Goal: Transaction & Acquisition: Purchase product/service

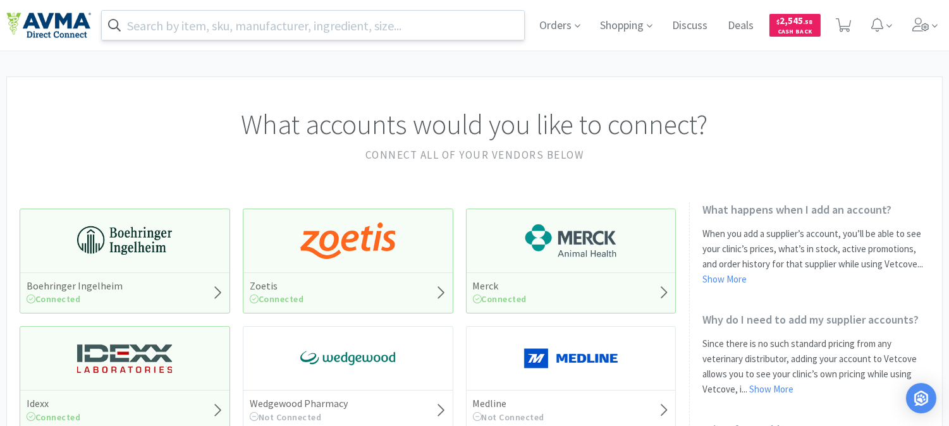
click at [205, 23] on input "text" at bounding box center [313, 25] width 422 height 29
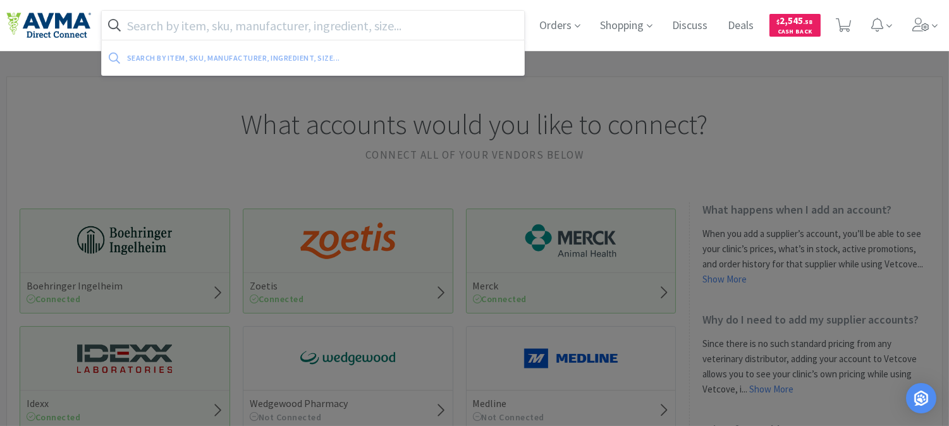
paste input "006245 +"
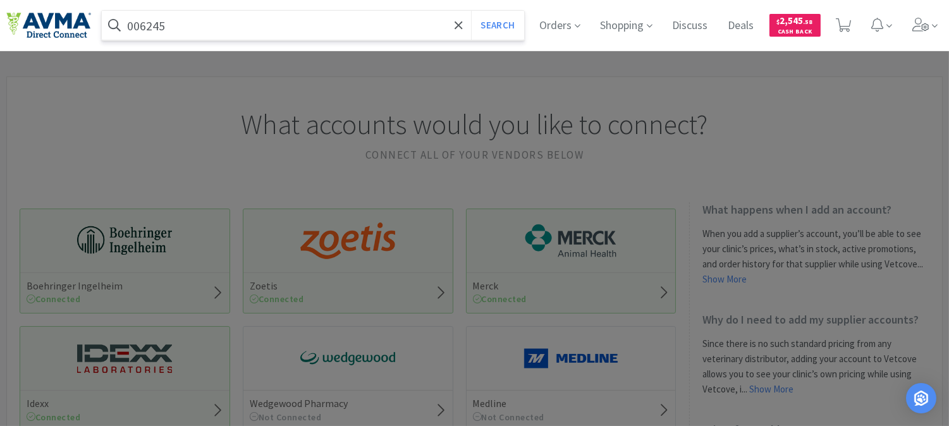
type input "006245"
click at [471, 11] on button "Search" at bounding box center [497, 25] width 52 height 29
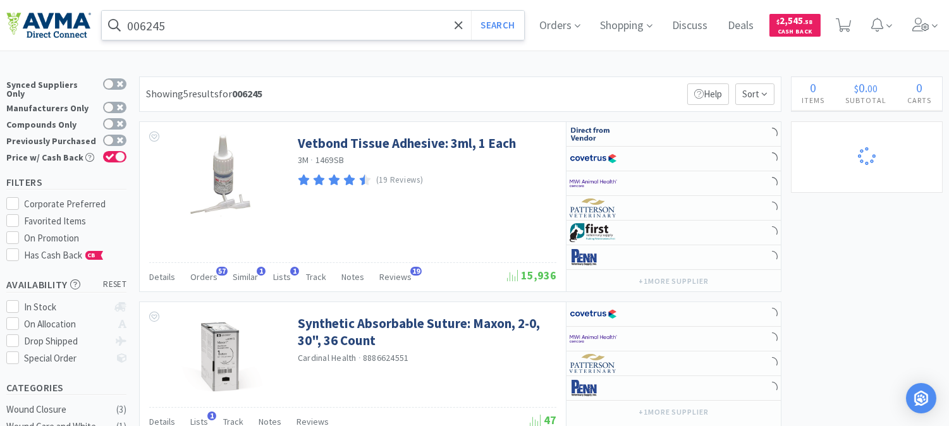
select select "2"
select select "1"
select select "2"
select select "1"
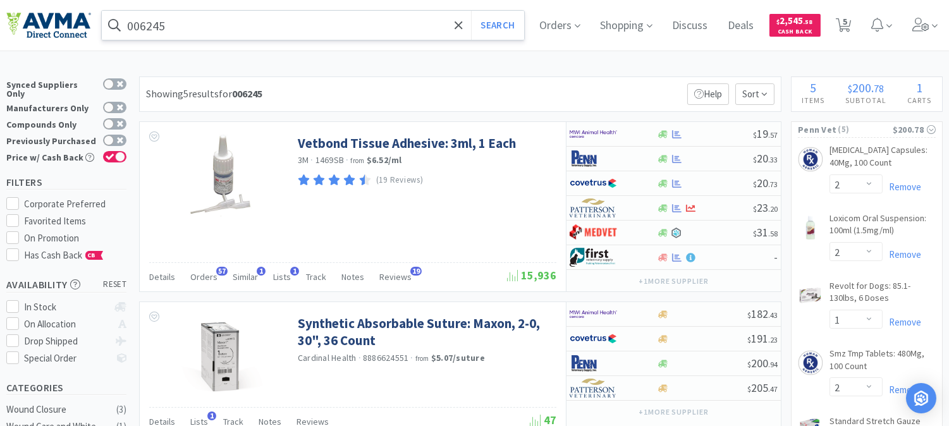
click at [212, 30] on input "006245" at bounding box center [313, 25] width 422 height 29
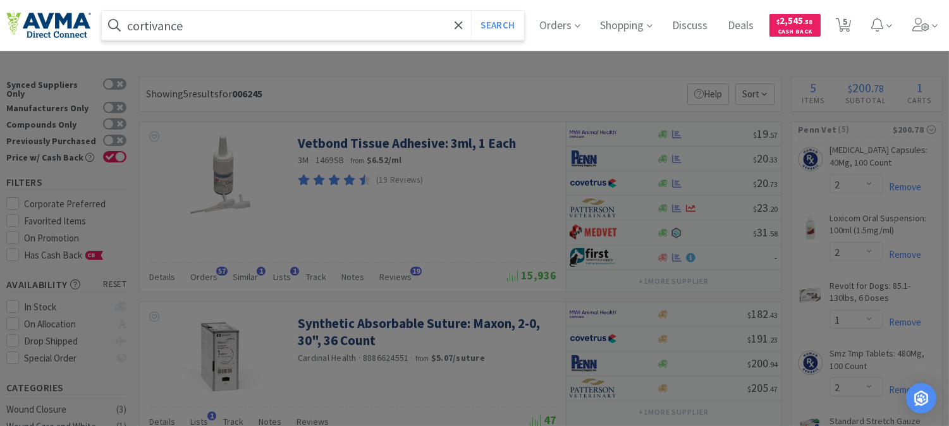
click at [471, 11] on button "Search" at bounding box center [497, 25] width 52 height 29
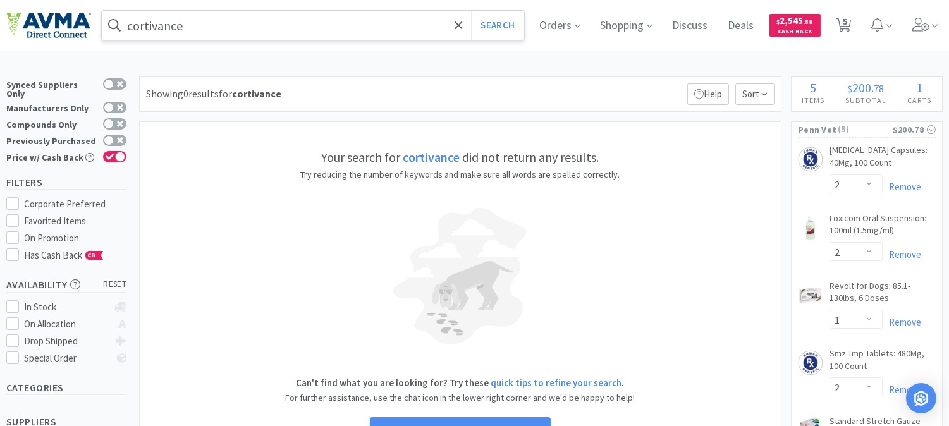
click at [141, 21] on input "cortivance" at bounding box center [313, 25] width 422 height 29
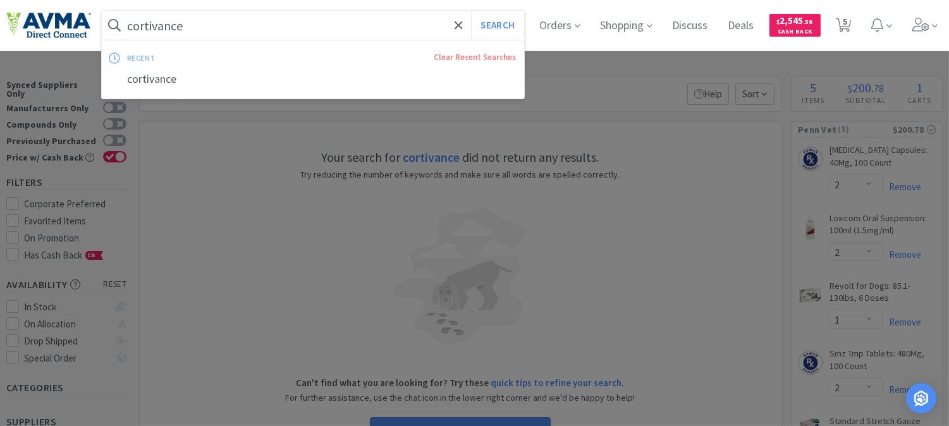
click at [141, 21] on input "cortivance" at bounding box center [313, 25] width 422 height 29
click at [142, 21] on input "cortivance" at bounding box center [313, 25] width 422 height 29
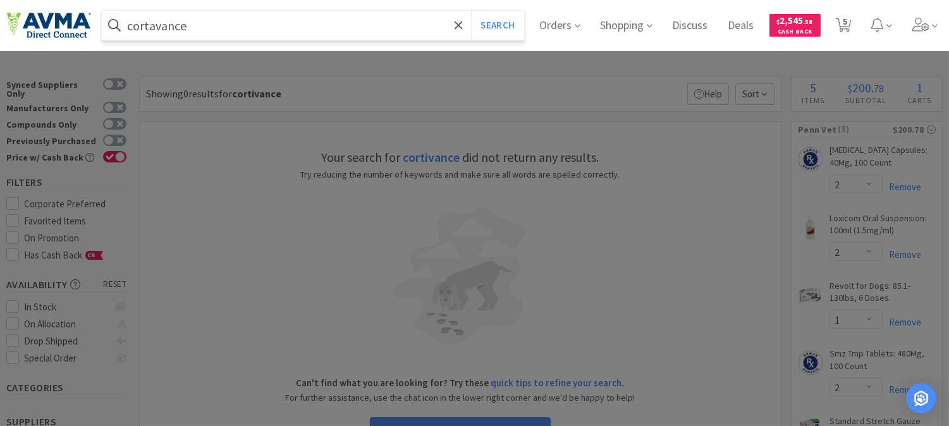
click at [471, 11] on button "Search" at bounding box center [497, 25] width 52 height 29
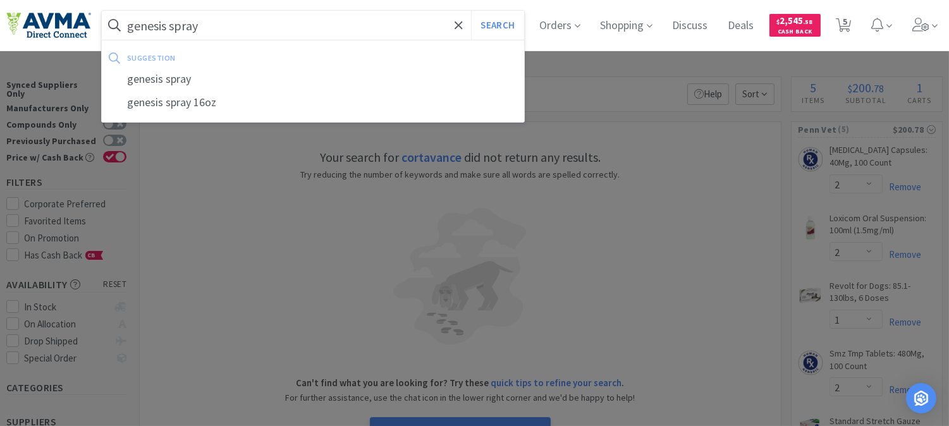
type input "genesis spray"
click at [471, 11] on button "Search" at bounding box center [497, 25] width 52 height 29
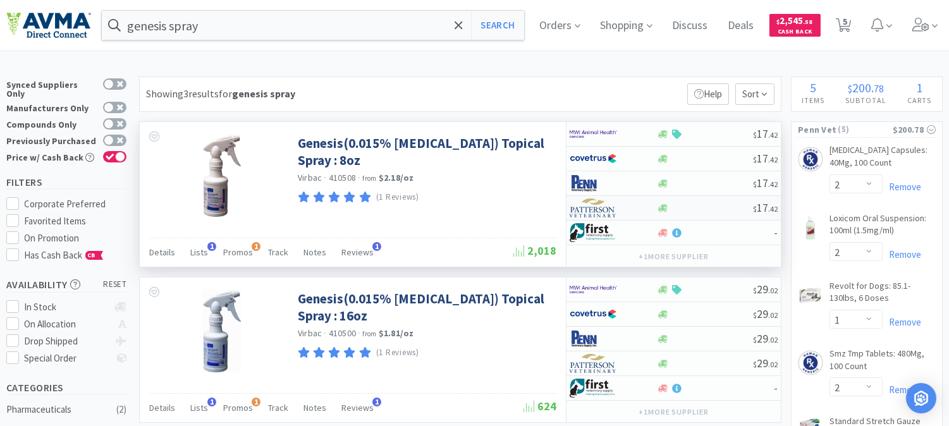
click at [595, 207] on img at bounding box center [592, 207] width 47 height 19
select select "1"
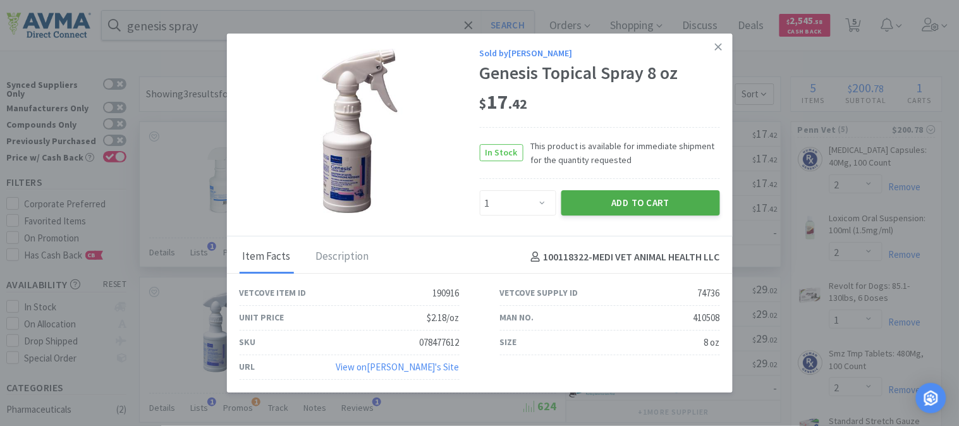
click at [661, 199] on button "Add to Cart" at bounding box center [640, 203] width 159 height 25
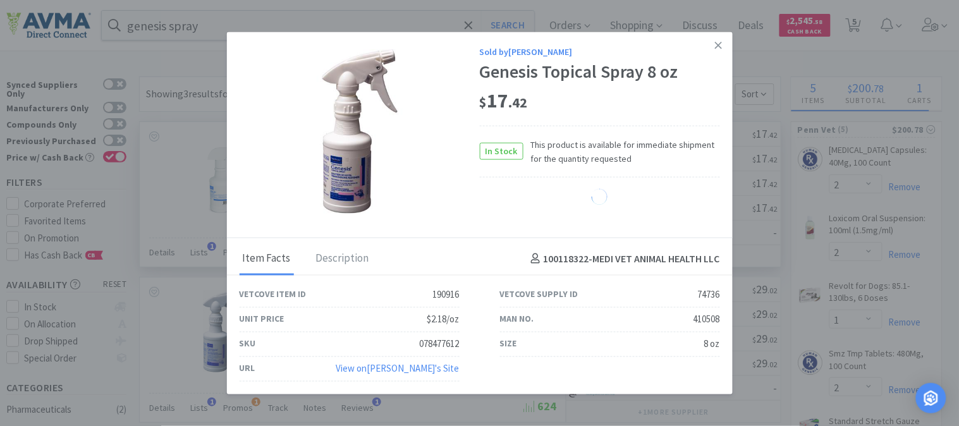
select select "1"
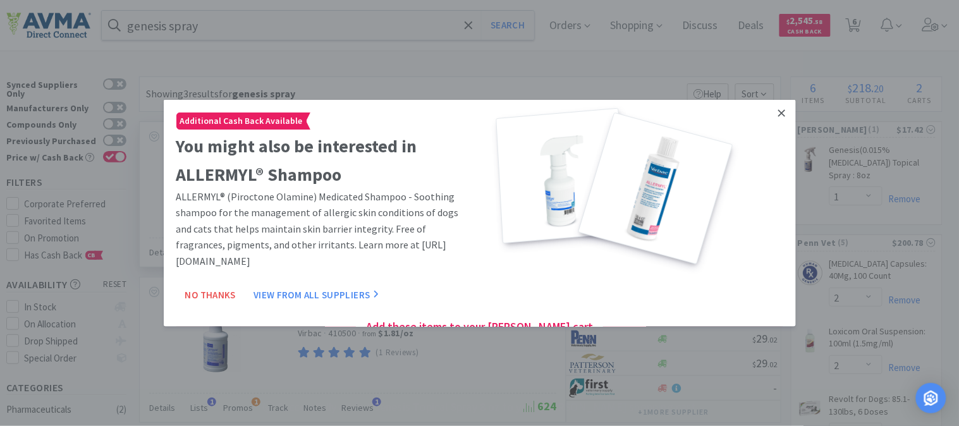
click at [778, 111] on icon at bounding box center [781, 112] width 7 height 11
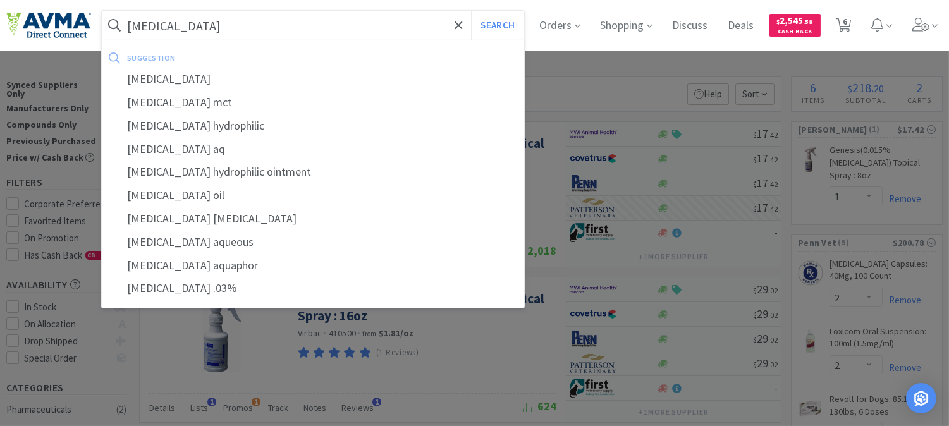
click at [471, 11] on button "Search" at bounding box center [497, 25] width 52 height 29
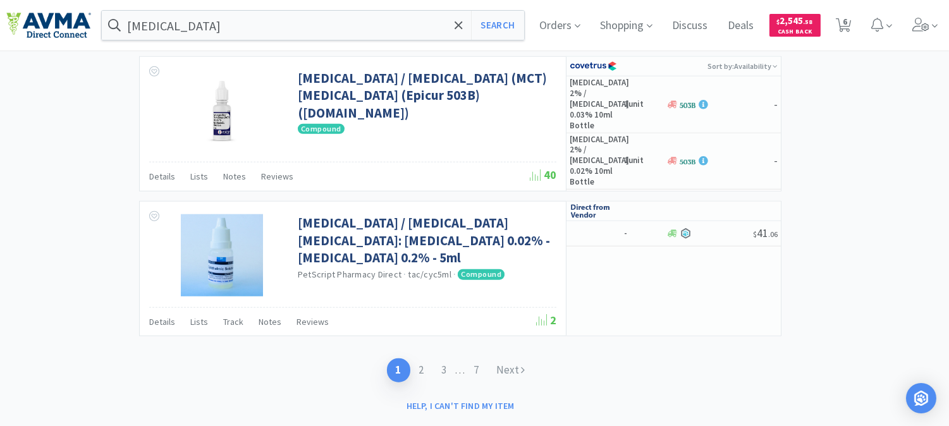
scroll to position [2168, 0]
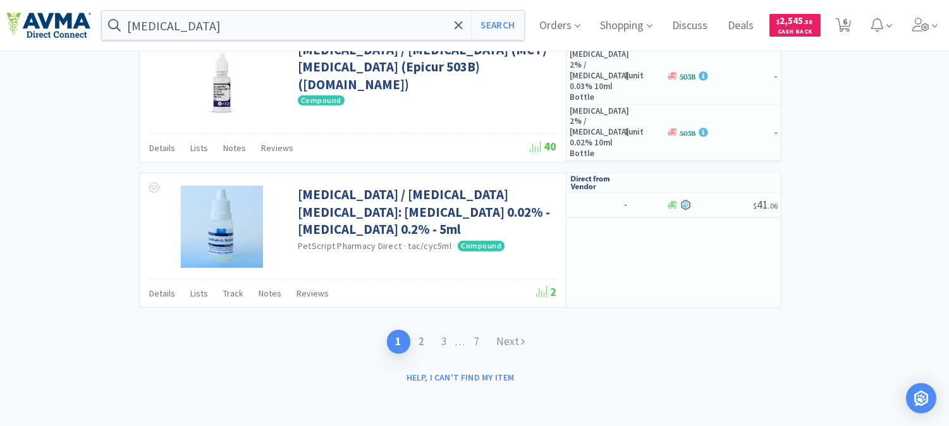
click at [421, 345] on link "2" at bounding box center [421, 341] width 23 height 23
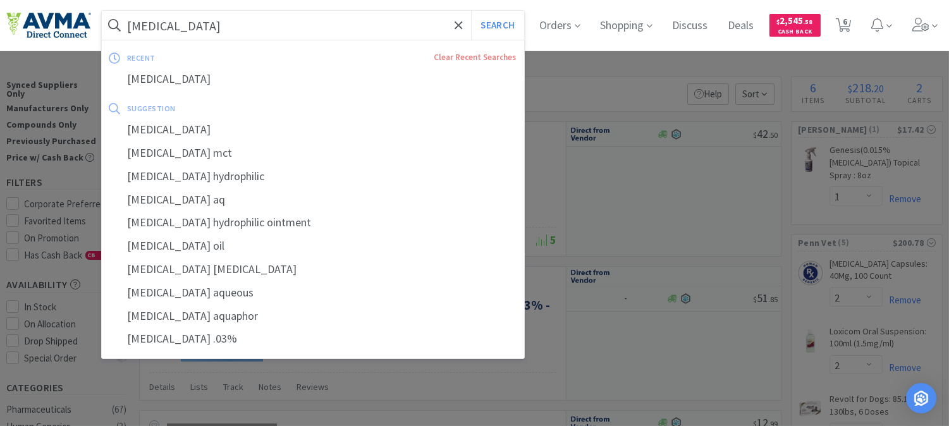
click at [240, 27] on input "tacrolimus" at bounding box center [313, 25] width 422 height 29
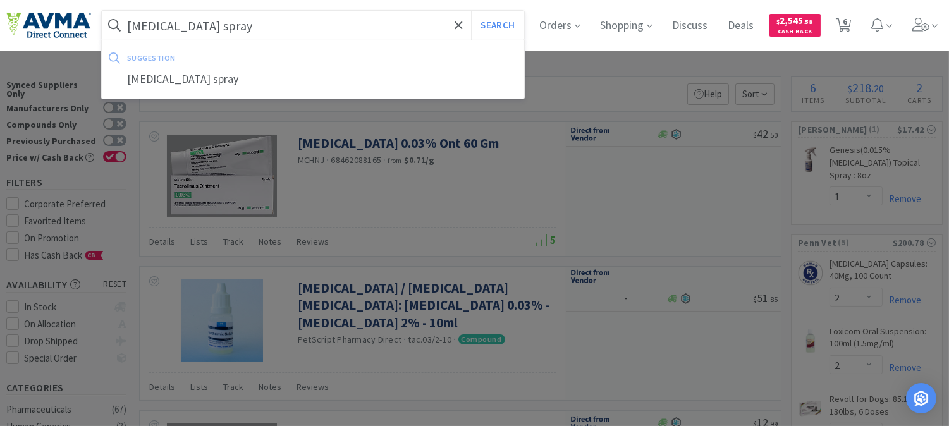
click at [471, 11] on button "Search" at bounding box center [497, 25] width 52 height 29
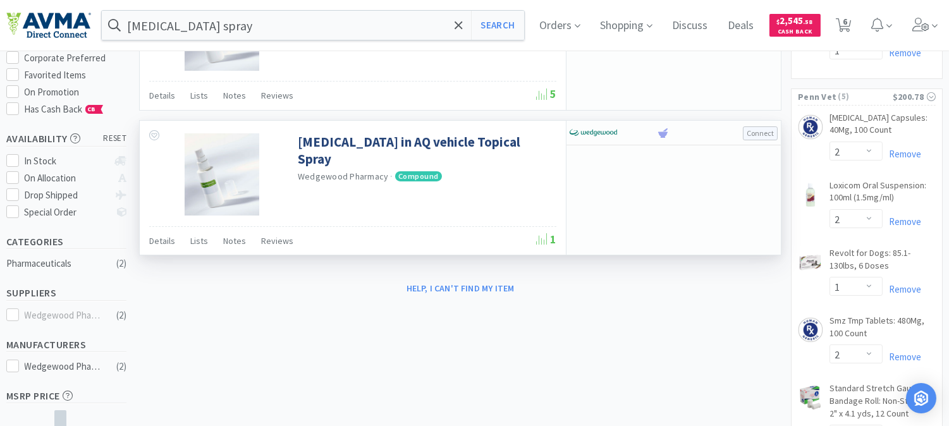
scroll to position [140, 0]
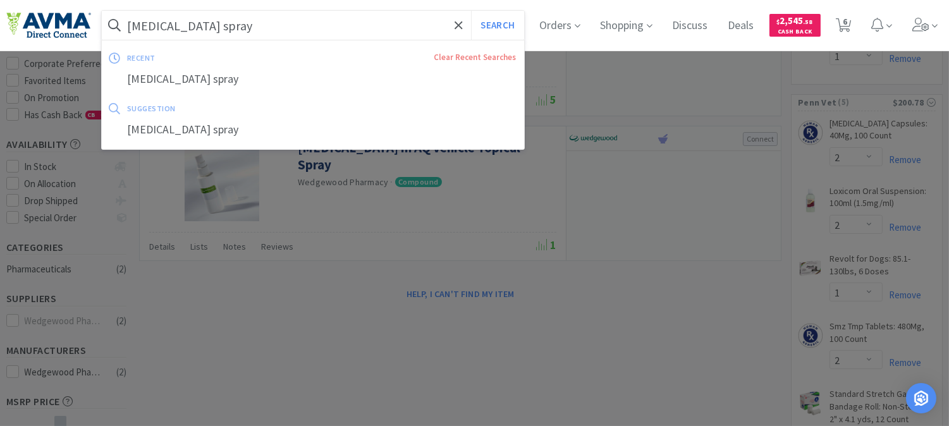
click at [238, 30] on input "tacrolimus spray" at bounding box center [313, 25] width 422 height 29
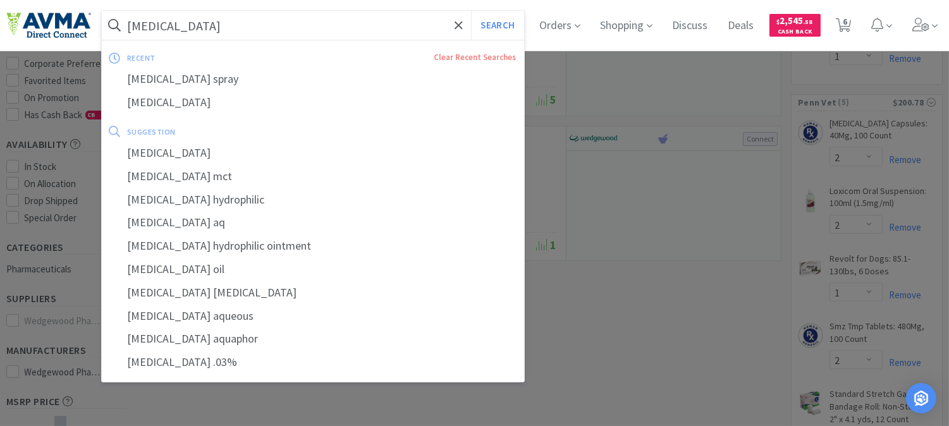
type input "tacrolimus"
click at [471, 11] on button "Search" at bounding box center [497, 25] width 52 height 29
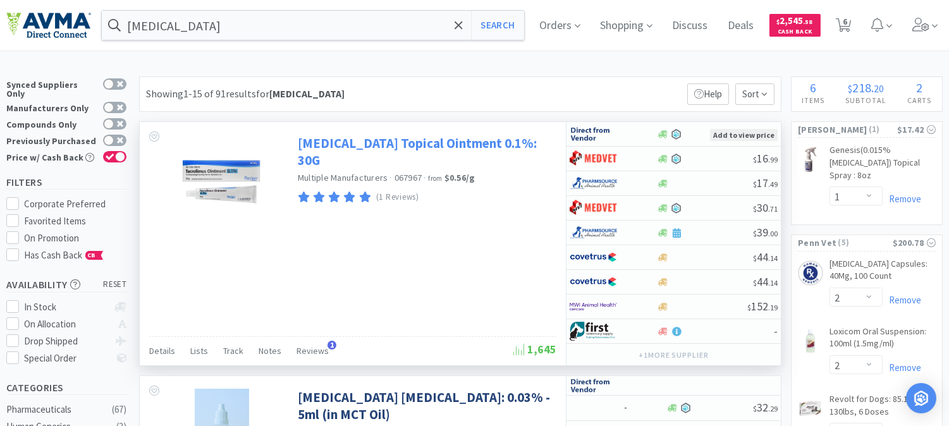
click at [396, 145] on link "Tacrolimus Topical Ointment 0.1%: 30G" at bounding box center [425, 152] width 255 height 35
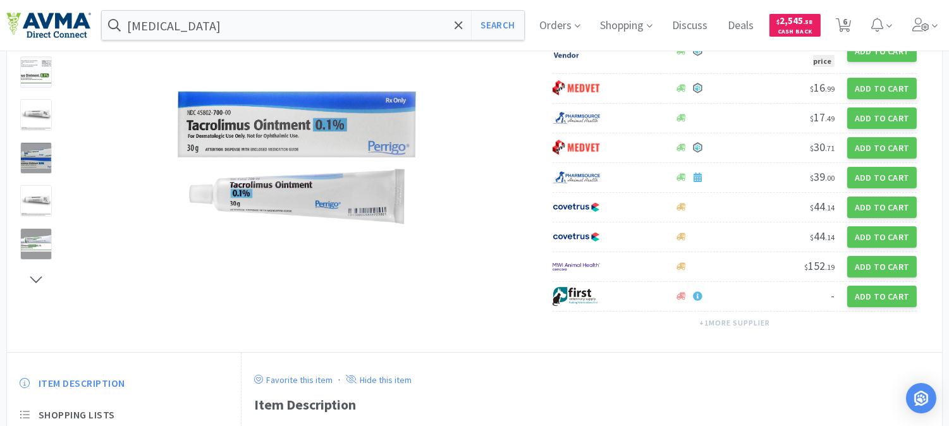
scroll to position [140, 0]
click at [506, 23] on button "Search" at bounding box center [497, 25] width 52 height 29
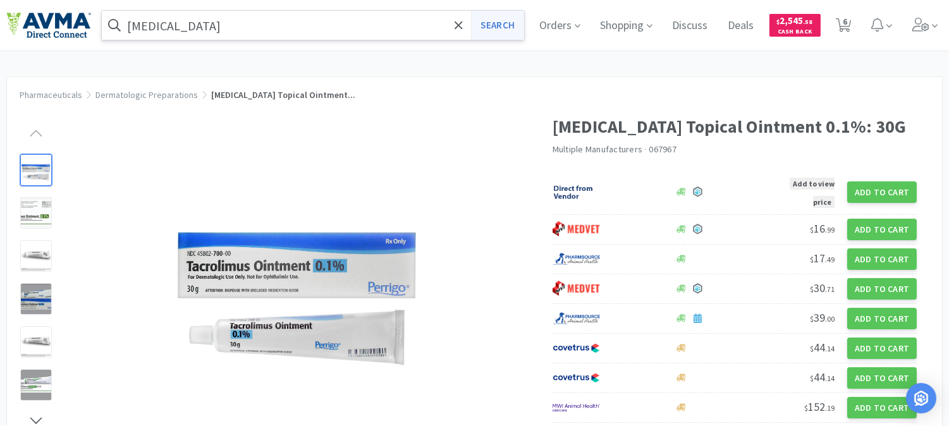
select select "1"
select select "2"
select select "1"
select select "2"
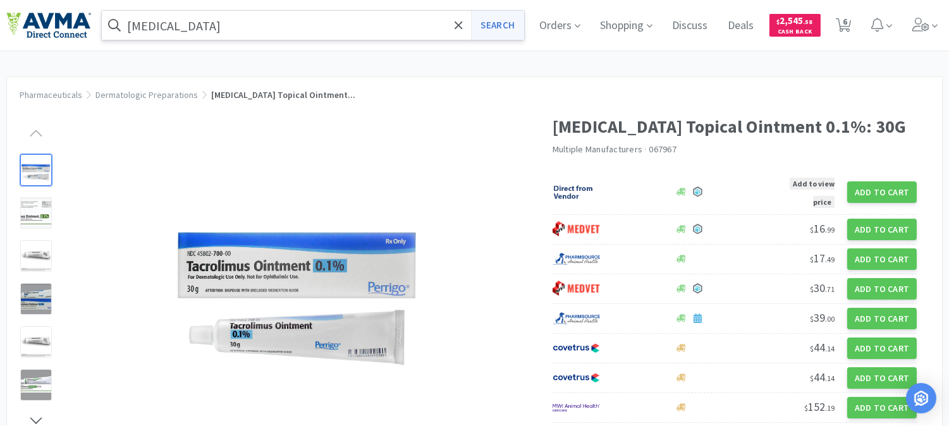
select select "1"
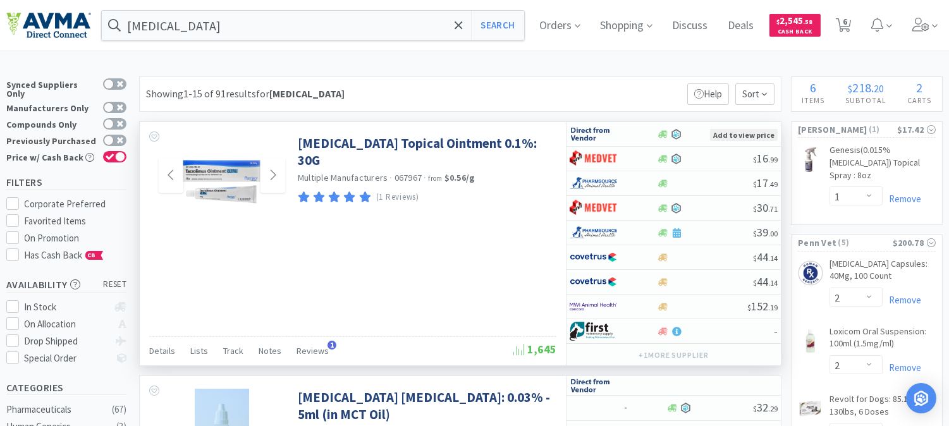
click at [229, 168] on img at bounding box center [222, 176] width 82 height 82
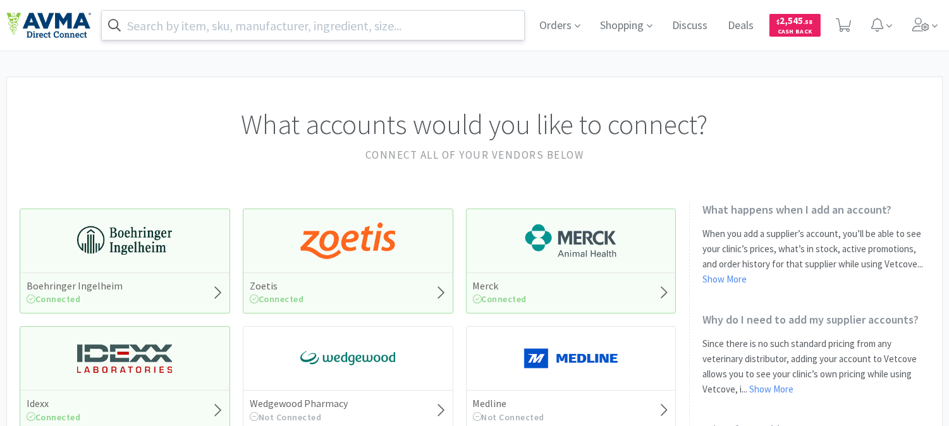
click at [387, 22] on input "text" at bounding box center [313, 25] width 422 height 29
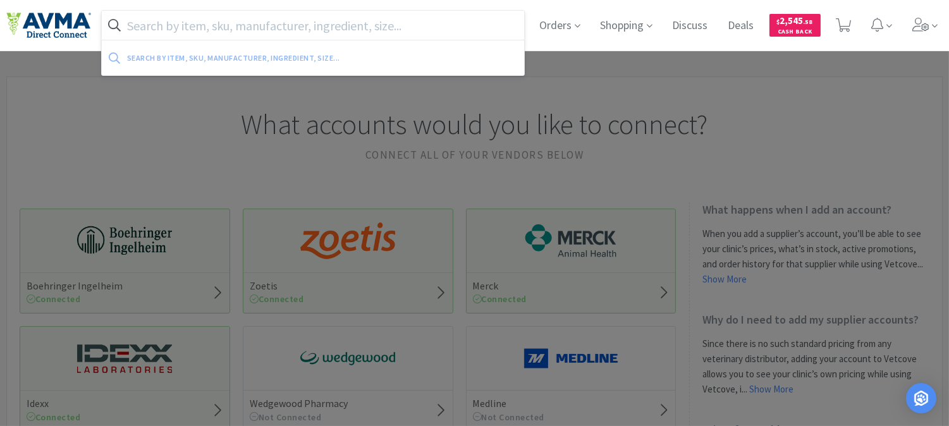
paste input "078502314"
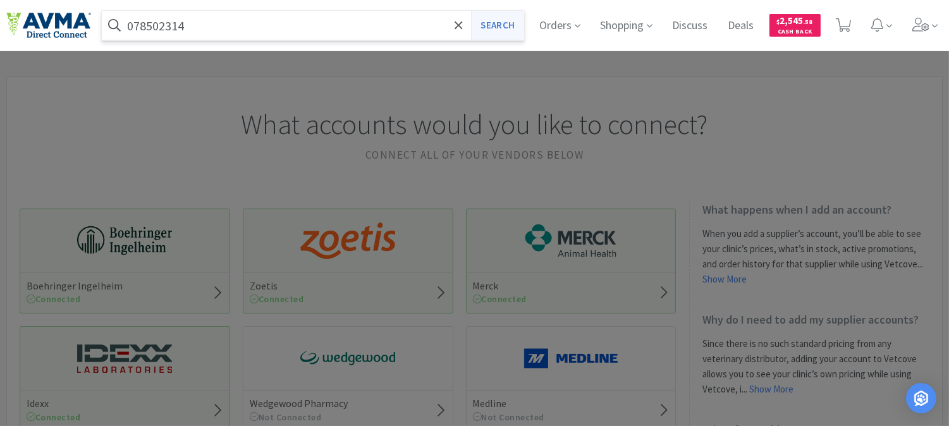
type input "078502314"
click at [492, 22] on button "Search" at bounding box center [497, 25] width 52 height 29
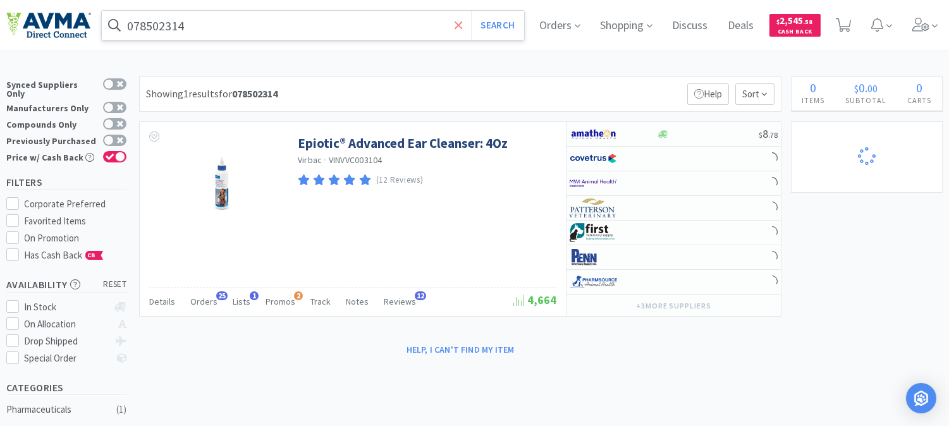
select select "1"
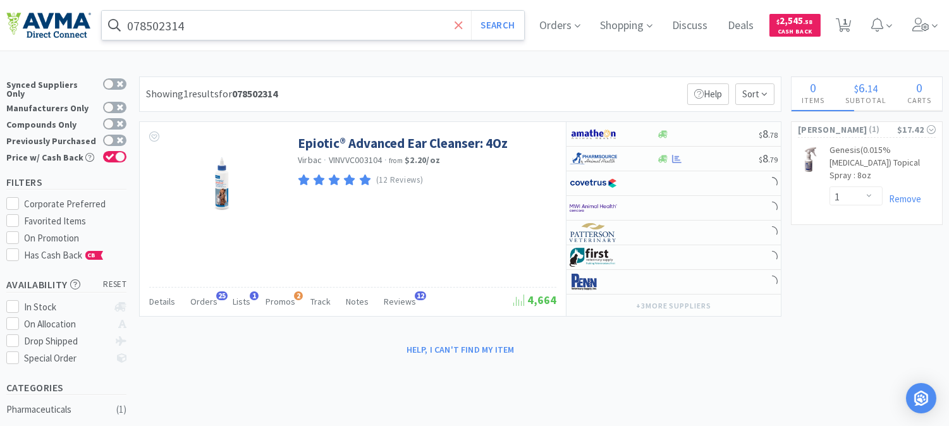
select select "2"
select select "1"
select select "2"
select select "1"
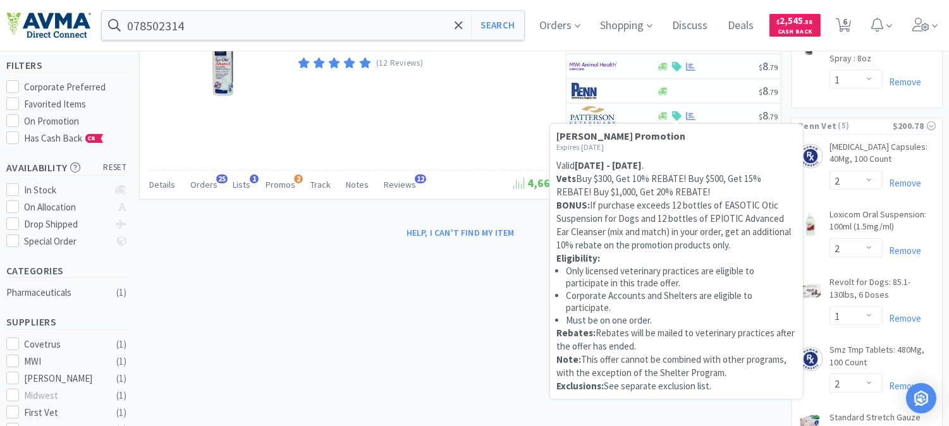
scroll to position [140, 0]
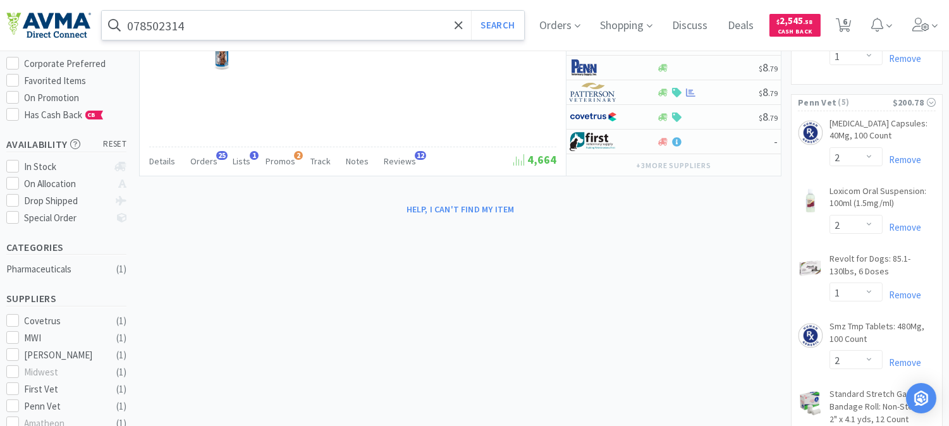
click at [269, 23] on input "078502314" at bounding box center [313, 25] width 422 height 29
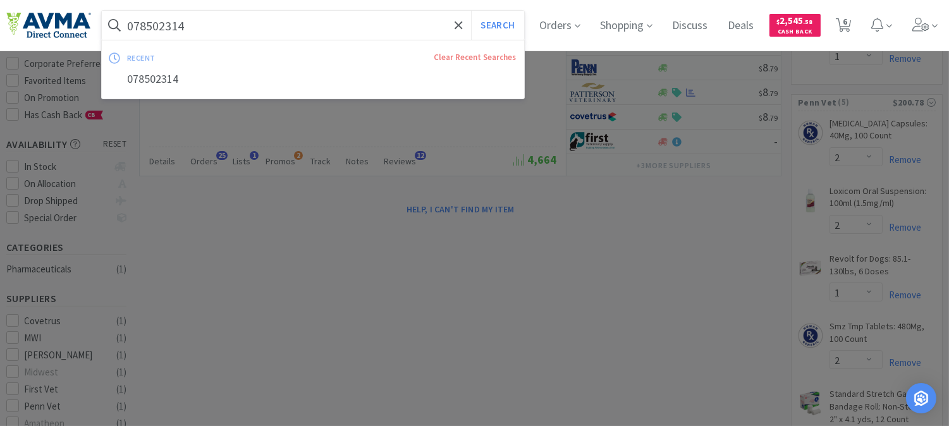
paste input "013233"
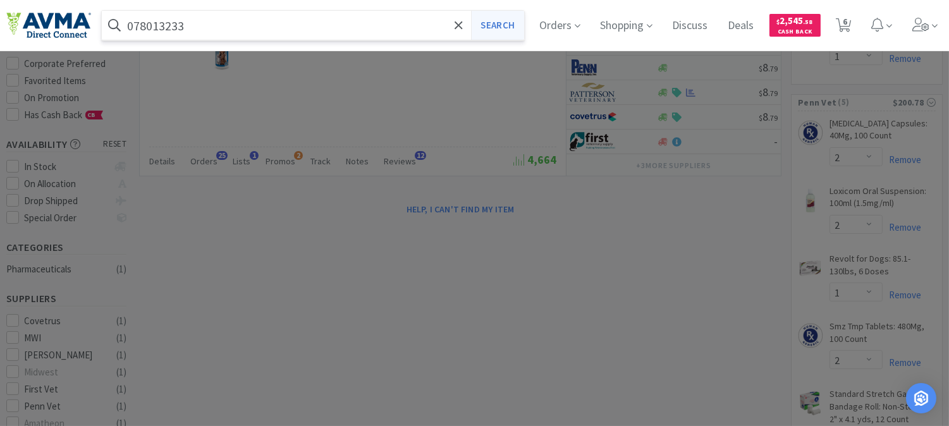
click at [501, 21] on button "Search" at bounding box center [497, 25] width 52 height 29
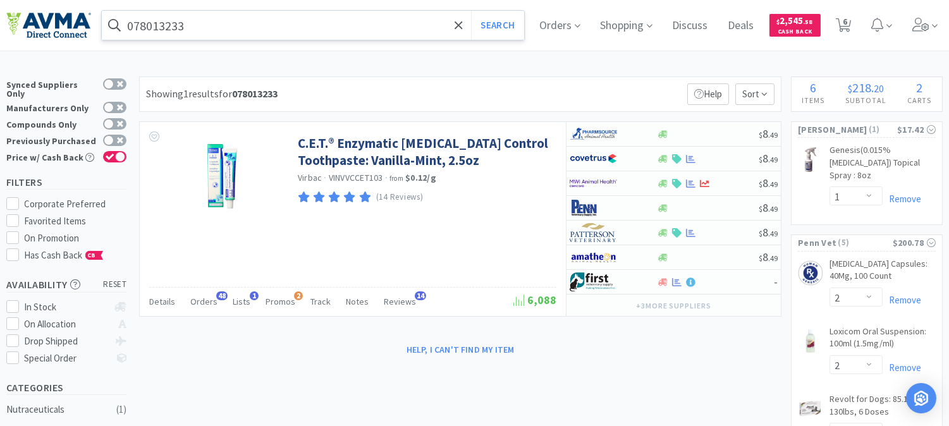
click at [224, 23] on input "078013233" at bounding box center [313, 25] width 422 height 29
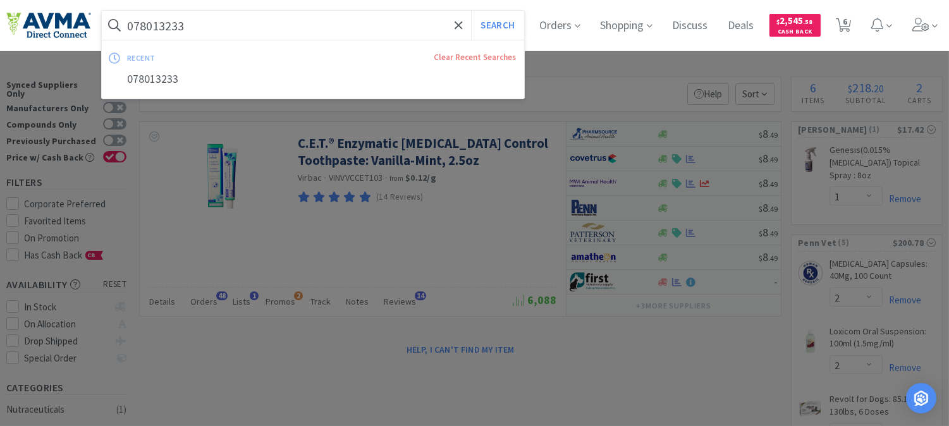
paste input "940846"
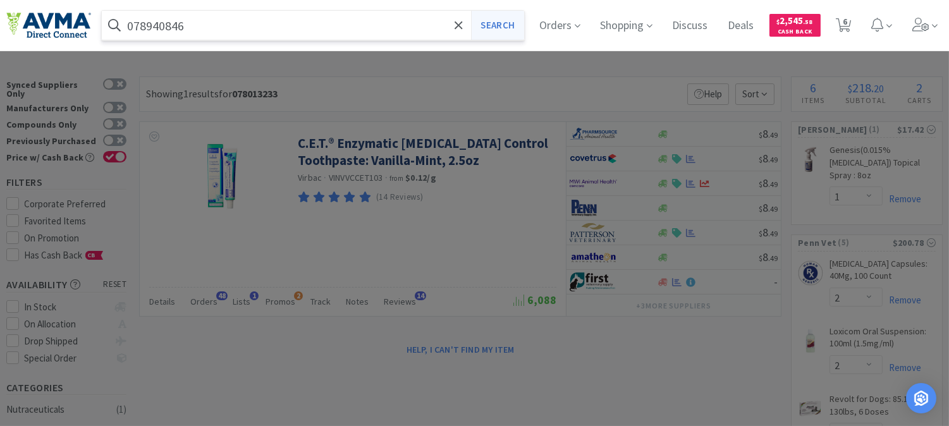
click at [511, 27] on button "Search" at bounding box center [497, 25] width 52 height 29
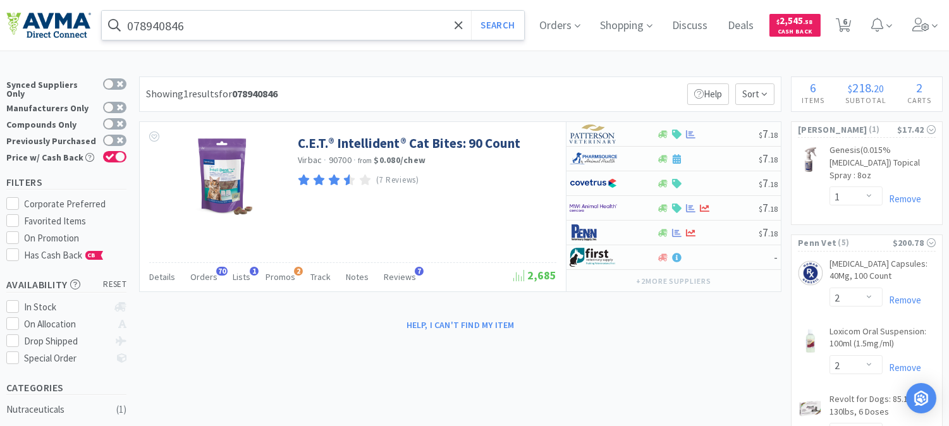
click at [236, 26] on input "078940846" at bounding box center [313, 25] width 422 height 29
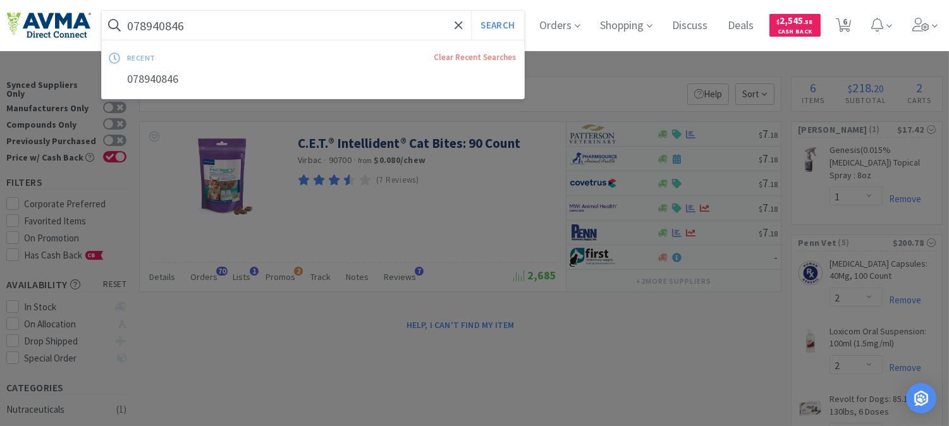
paste input "502314"
click at [520, 20] on button "Search" at bounding box center [497, 25] width 52 height 29
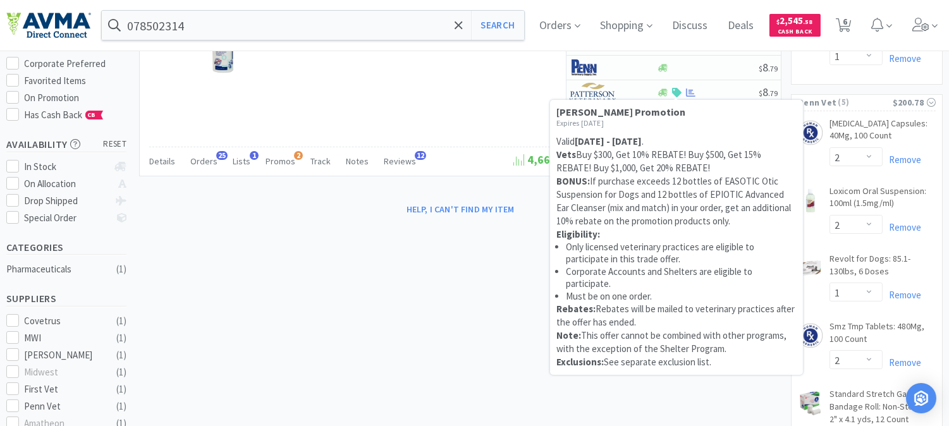
scroll to position [70, 0]
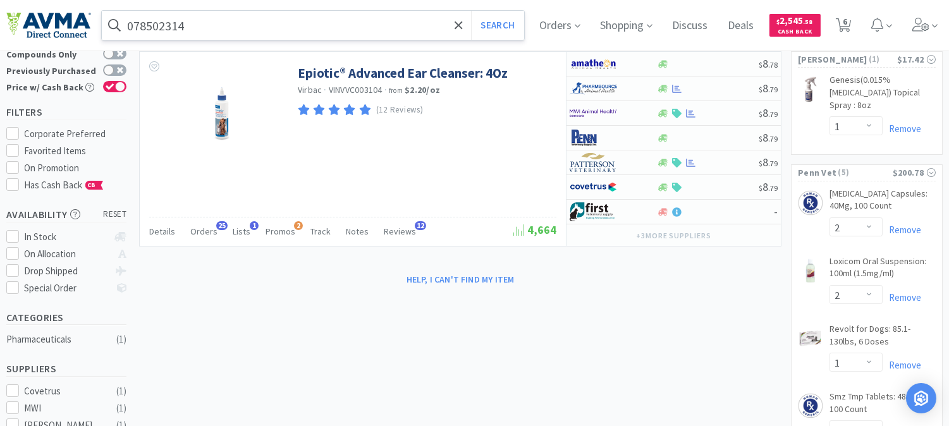
click at [308, 27] on input "078502314" at bounding box center [313, 25] width 422 height 29
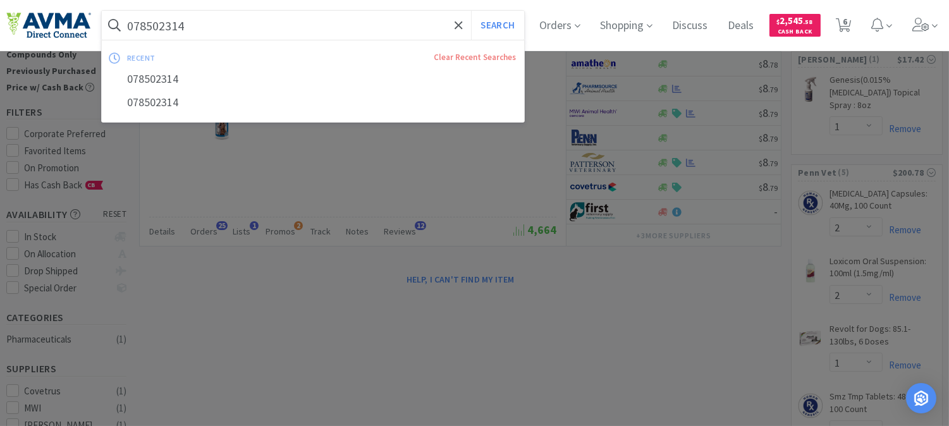
paste input "12429"
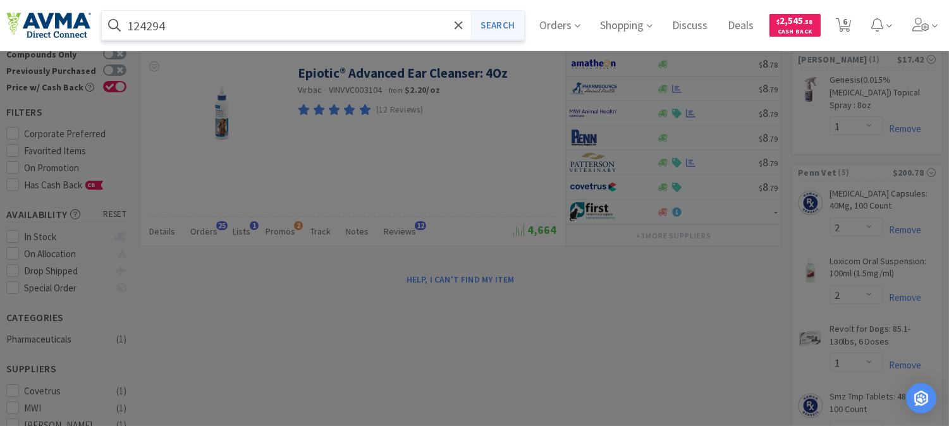
type input "124294"
click at [496, 38] on button "Search" at bounding box center [497, 25] width 52 height 29
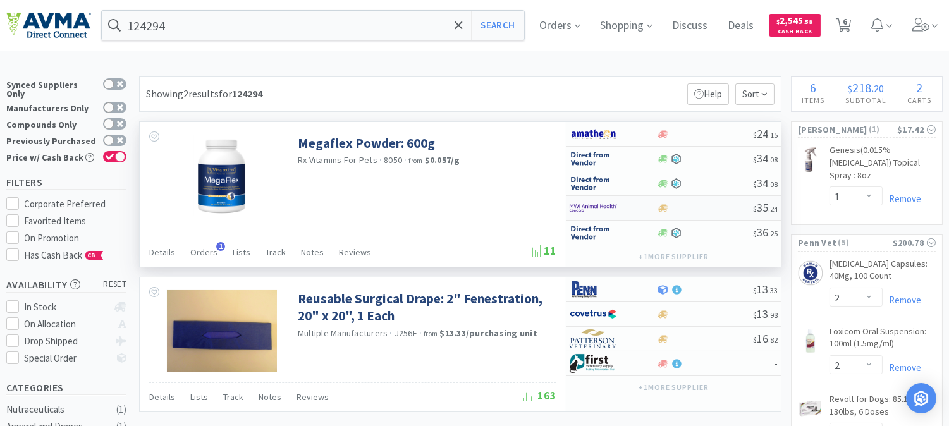
click at [596, 209] on img at bounding box center [592, 207] width 47 height 19
select select "1"
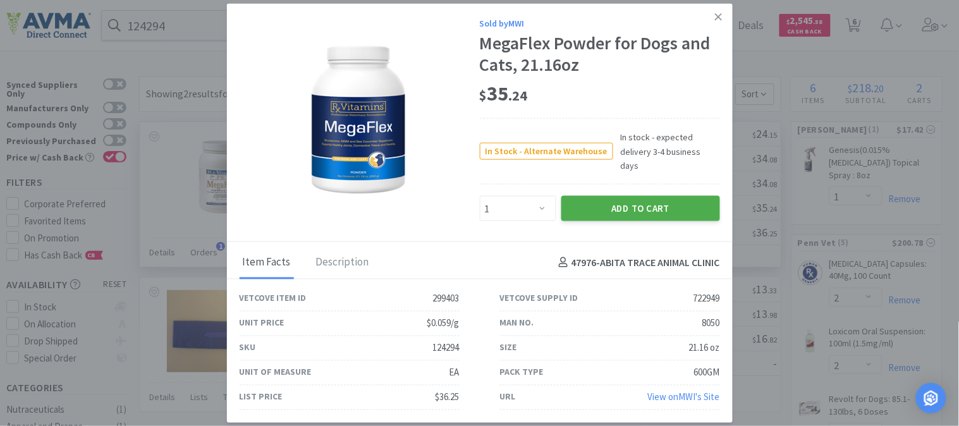
click at [611, 203] on button "Add to Cart" at bounding box center [640, 208] width 159 height 25
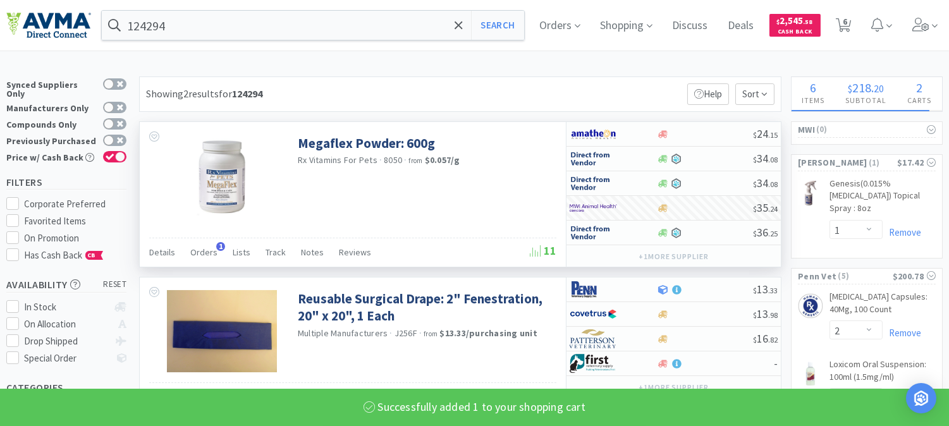
select select "1"
